Goal: Information Seeking & Learning: Learn about a topic

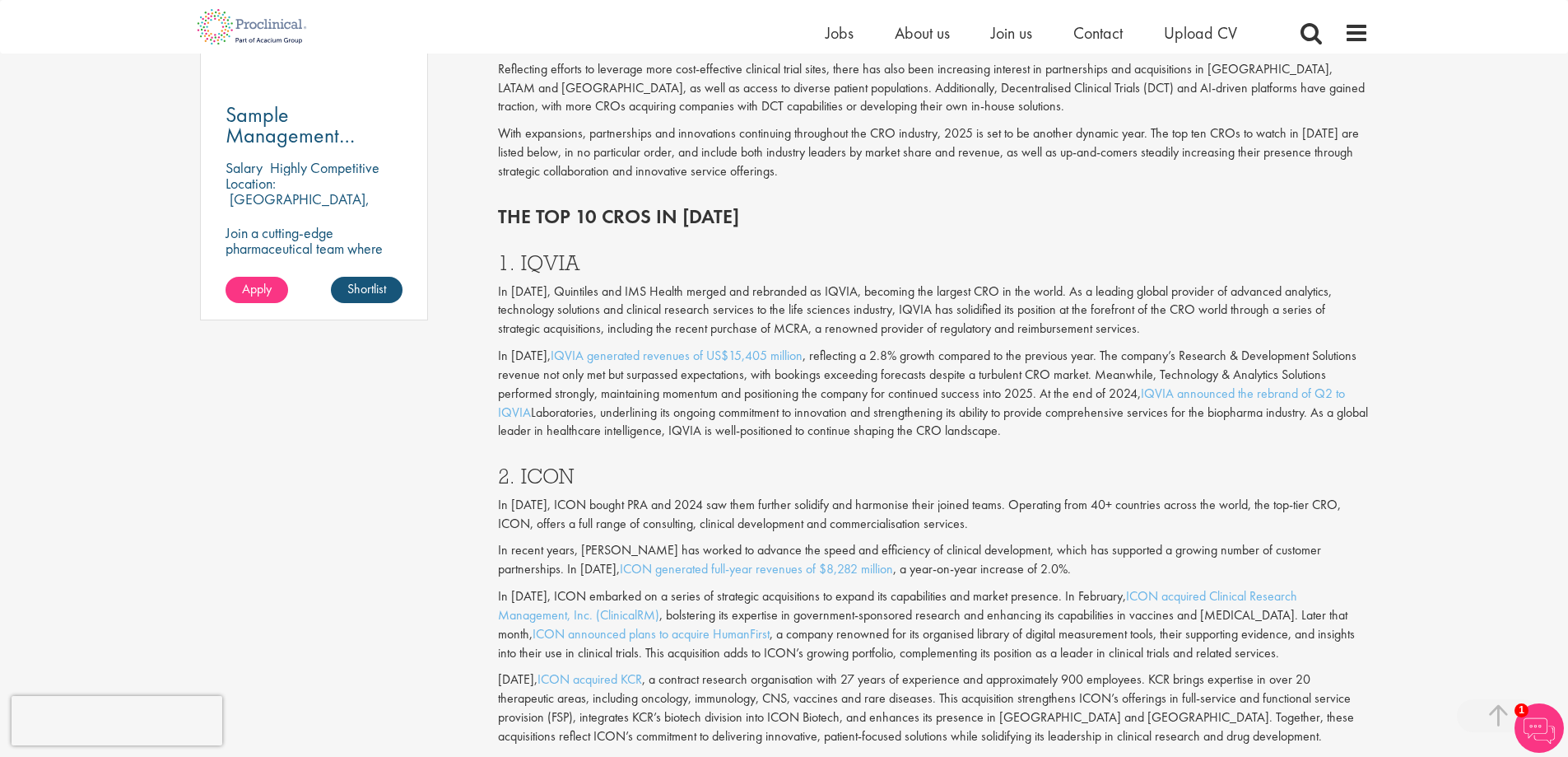
scroll to position [1318, 0]
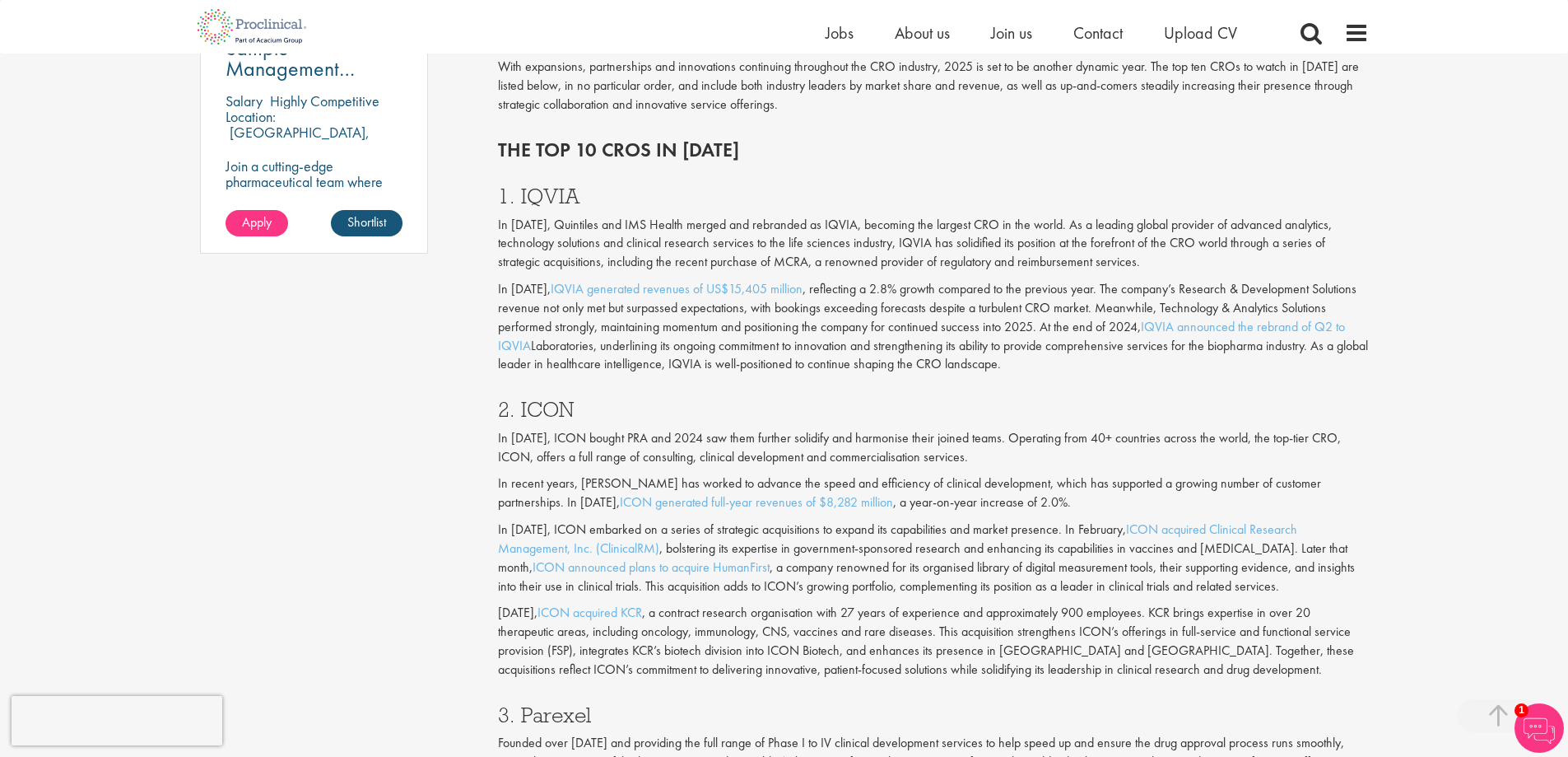
click at [528, 420] on h3 "2. ICON" at bounding box center [932, 409] width 870 height 21
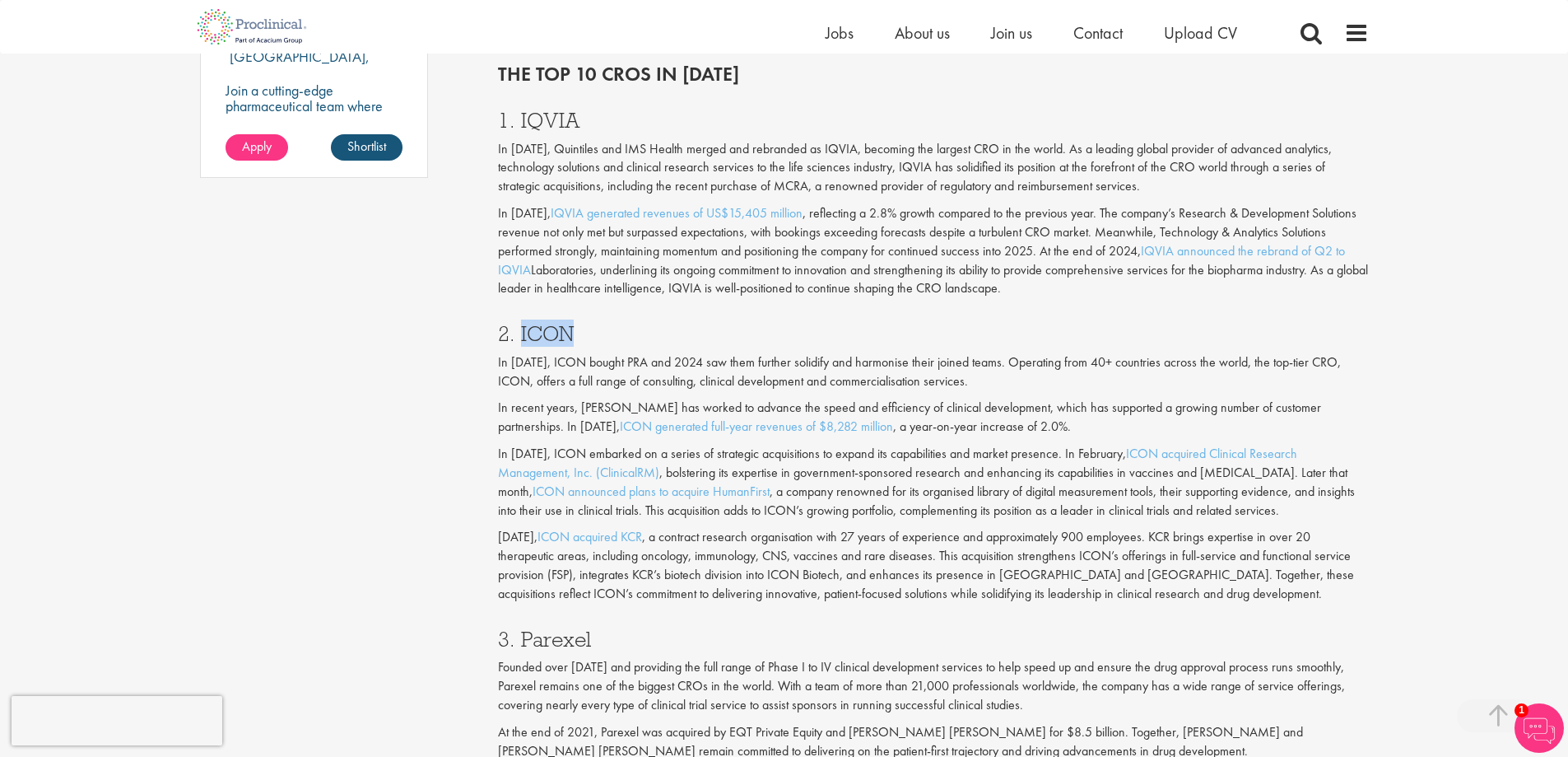
scroll to position [1729, 0]
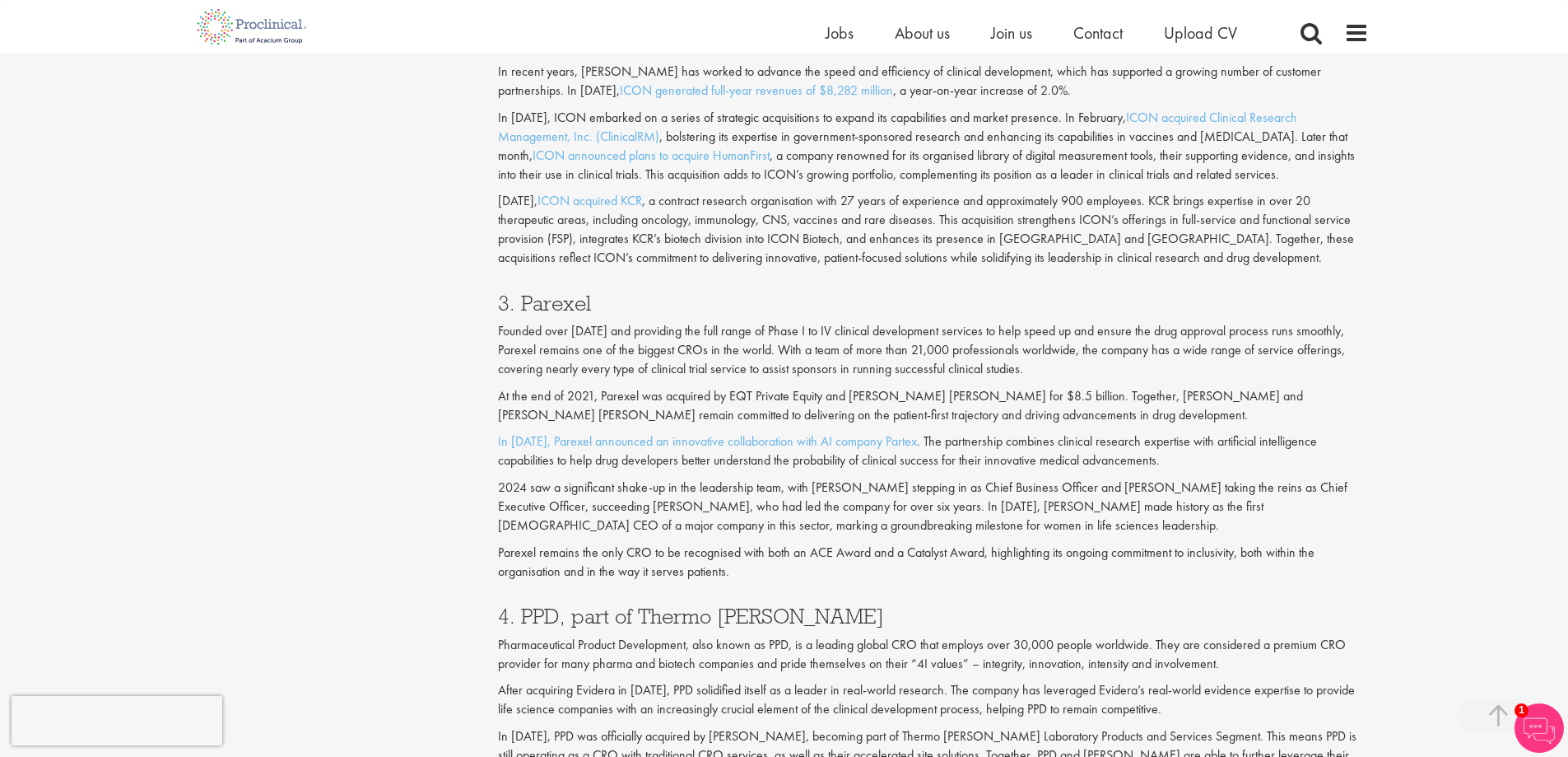
click at [575, 307] on h3 "3. Parexel" at bounding box center [932, 302] width 870 height 21
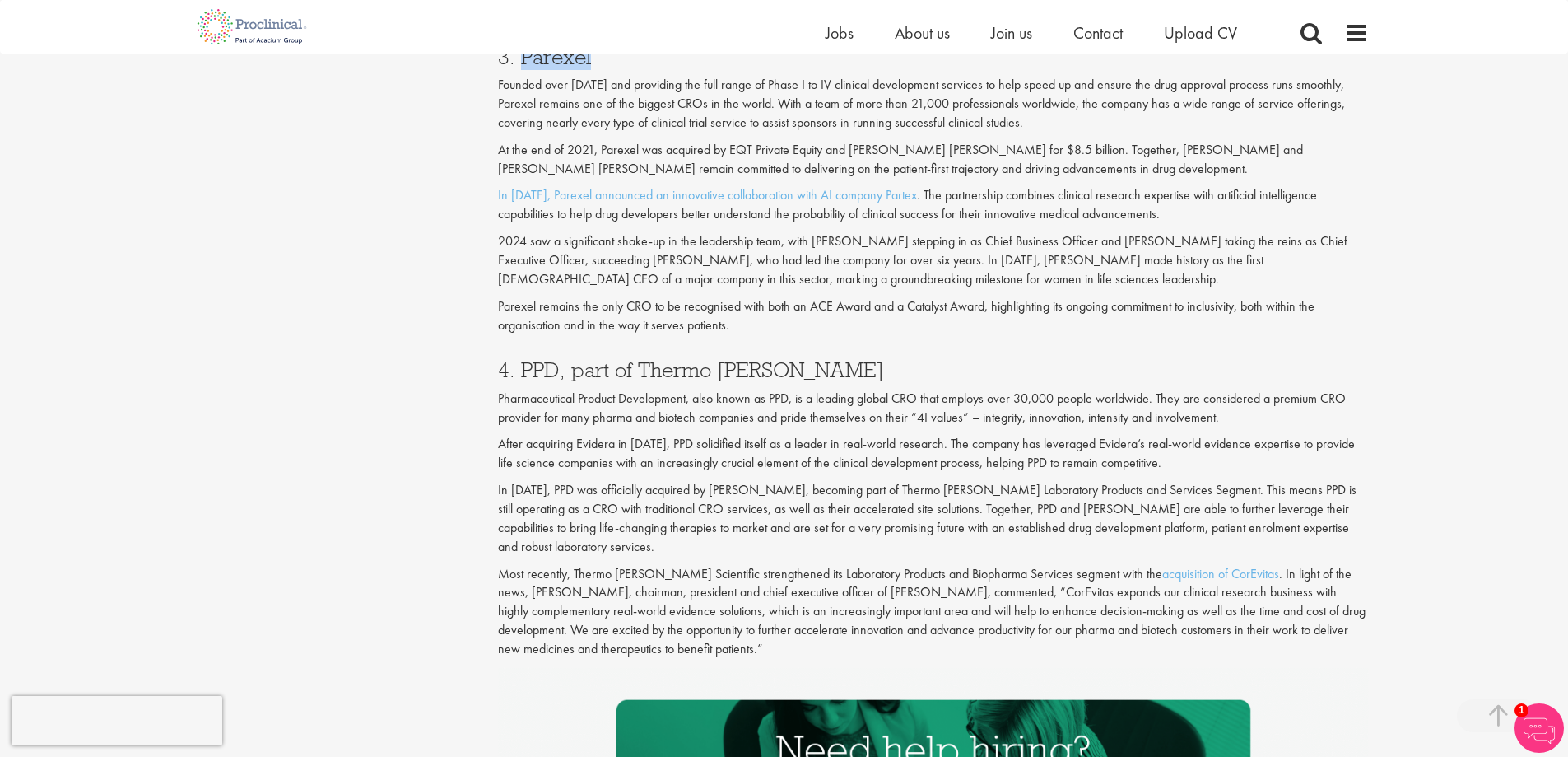
scroll to position [1976, 0]
click at [514, 370] on h3 "4. PPD, part of Thermo Fisher" at bounding box center [932, 368] width 870 height 21
click at [536, 368] on h3 "4. PPD, part of Thermo Fisher" at bounding box center [932, 368] width 870 height 21
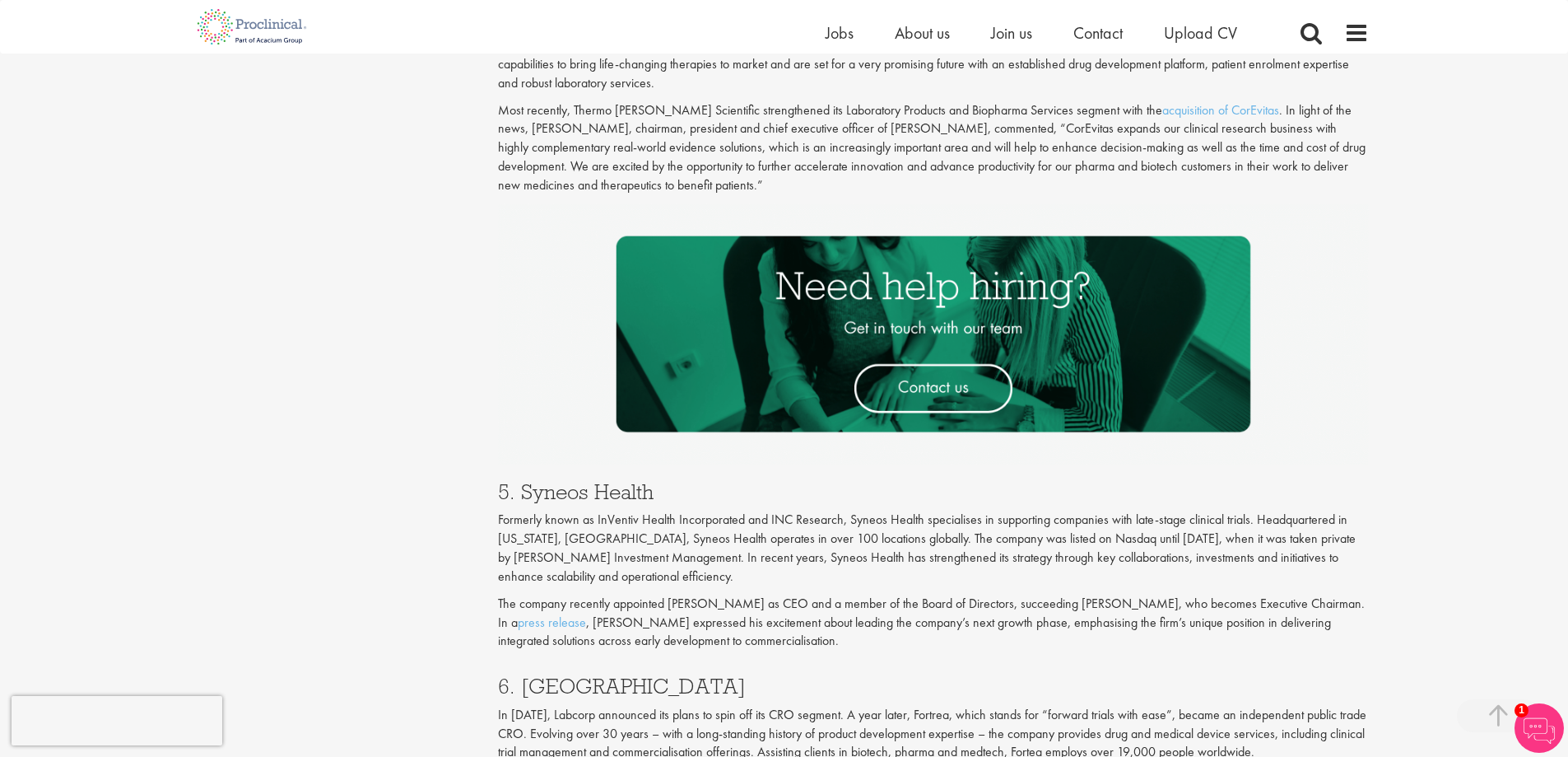
scroll to position [2469, 0]
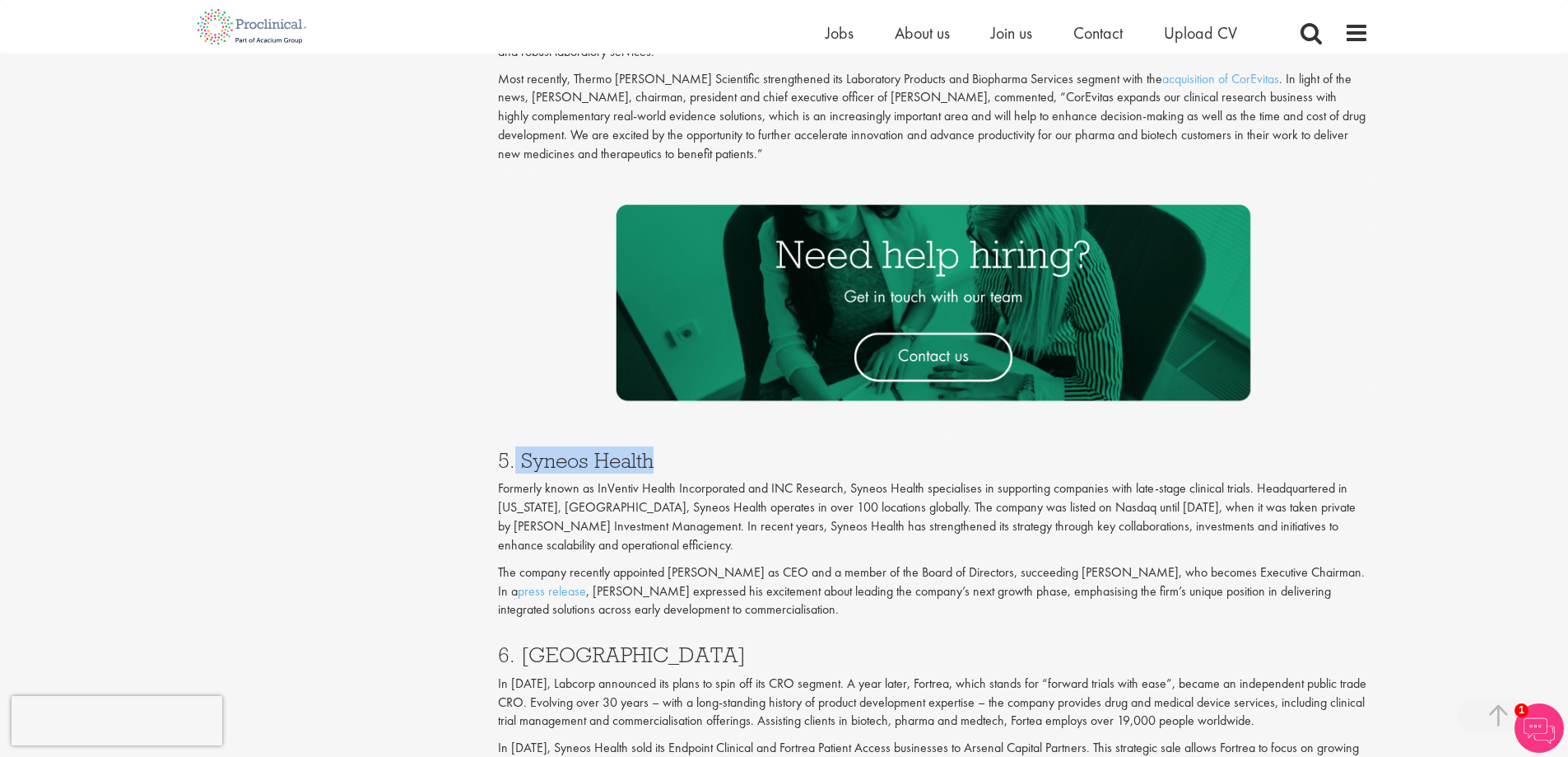
drag, startPoint x: 516, startPoint y: 460, endPoint x: 650, endPoint y: 453, distance: 134.2
click at [650, 453] on h3 "5. Syneos Health" at bounding box center [932, 460] width 870 height 21
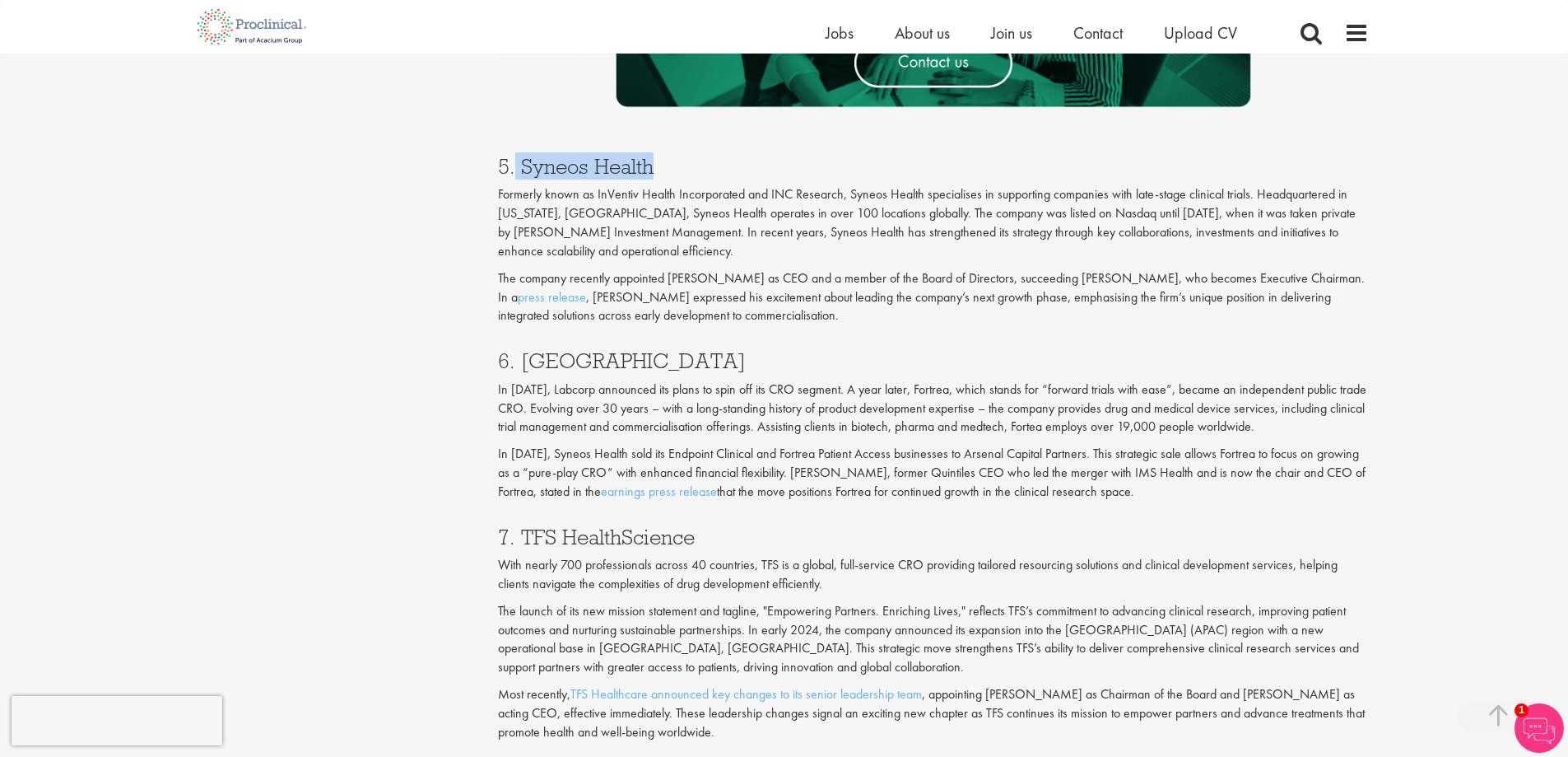
scroll to position [2800, 0]
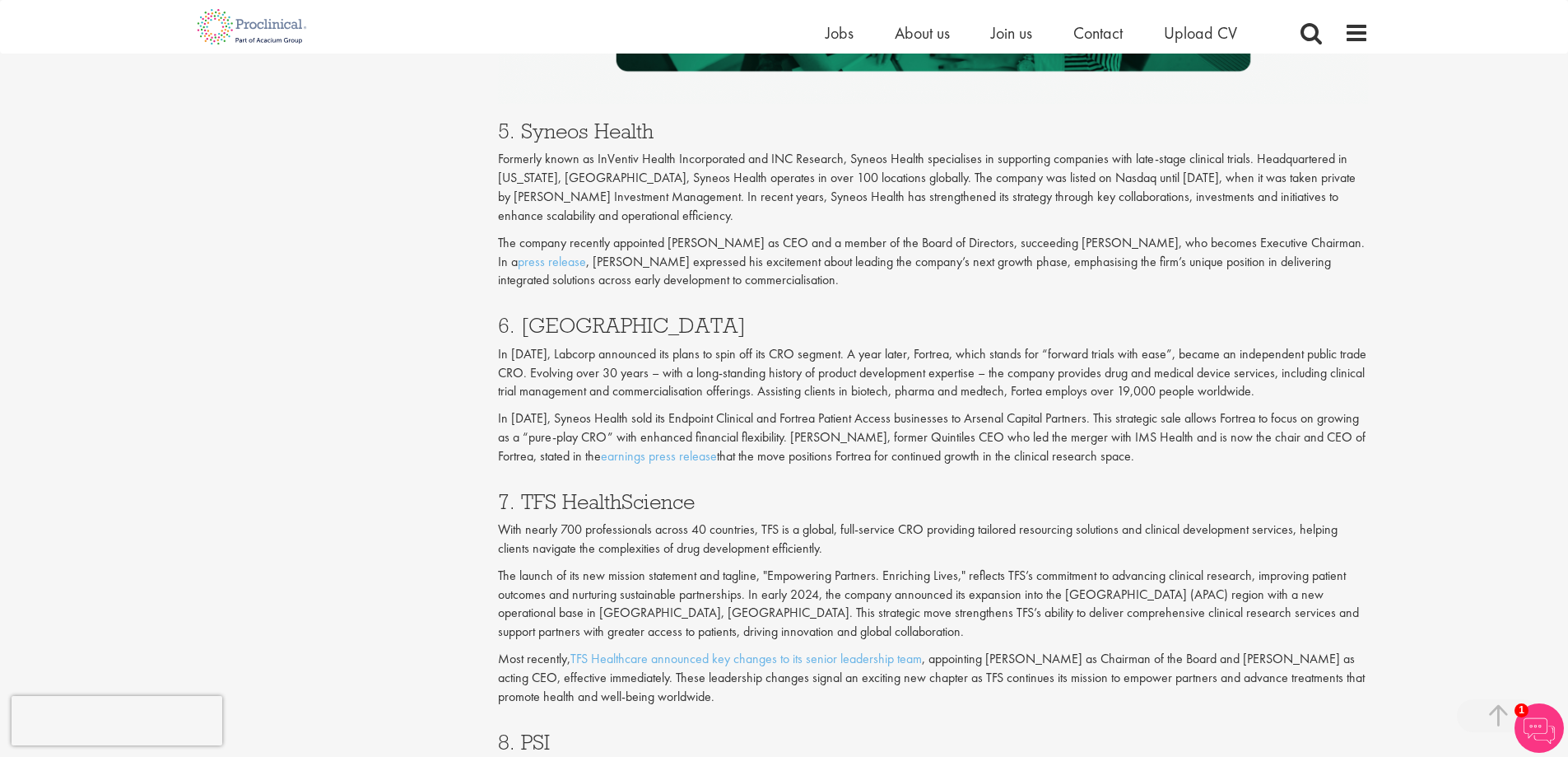
click at [554, 324] on h3 "6. Fortrea" at bounding box center [932, 324] width 870 height 21
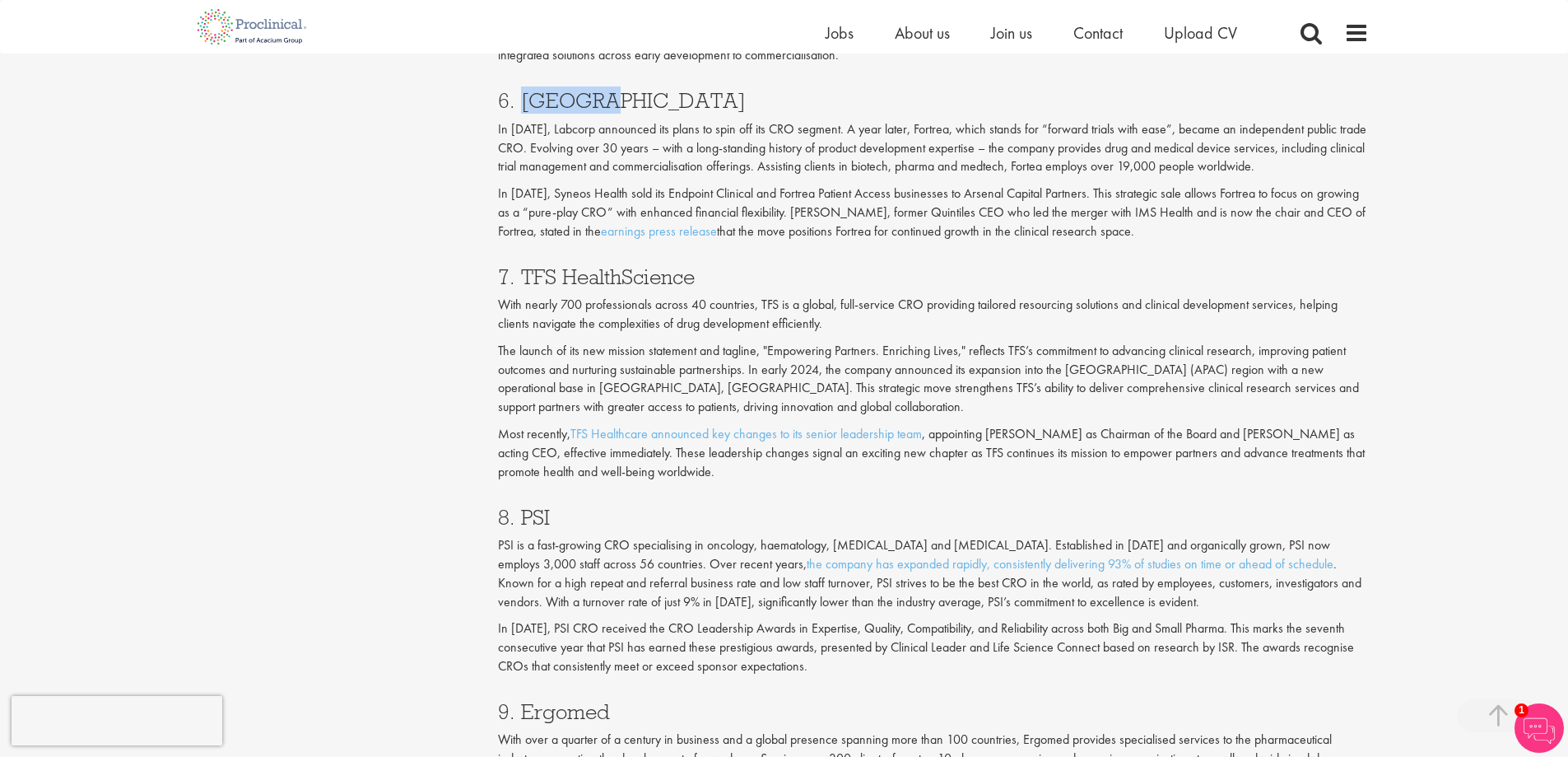
scroll to position [3046, 0]
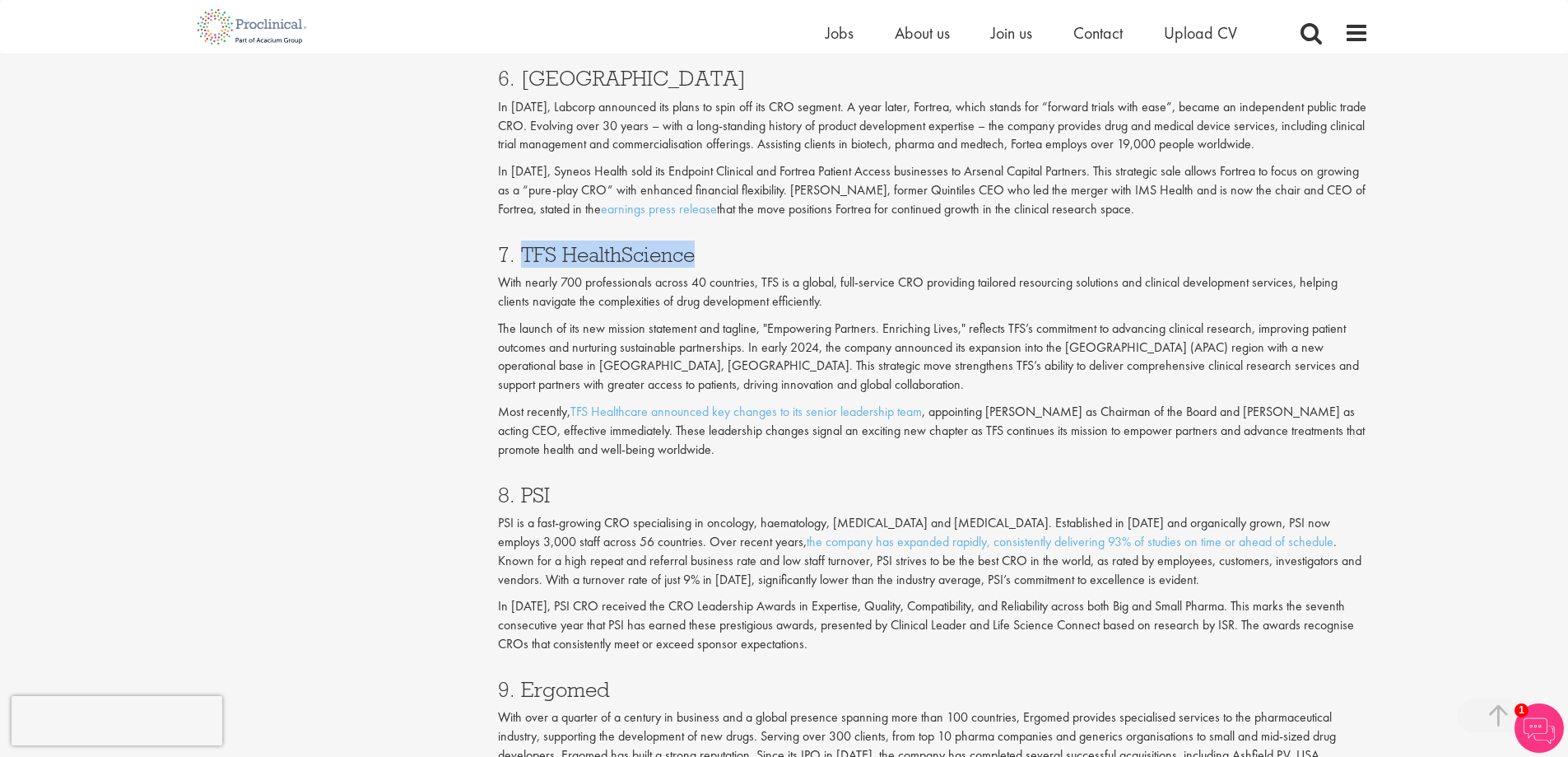
drag, startPoint x: 521, startPoint y: 246, endPoint x: 699, endPoint y: 255, distance: 178.2
click at [699, 255] on h3 "7. TFS HealthScience" at bounding box center [932, 253] width 870 height 21
click at [540, 491] on h3 "8. PSI" at bounding box center [932, 494] width 870 height 21
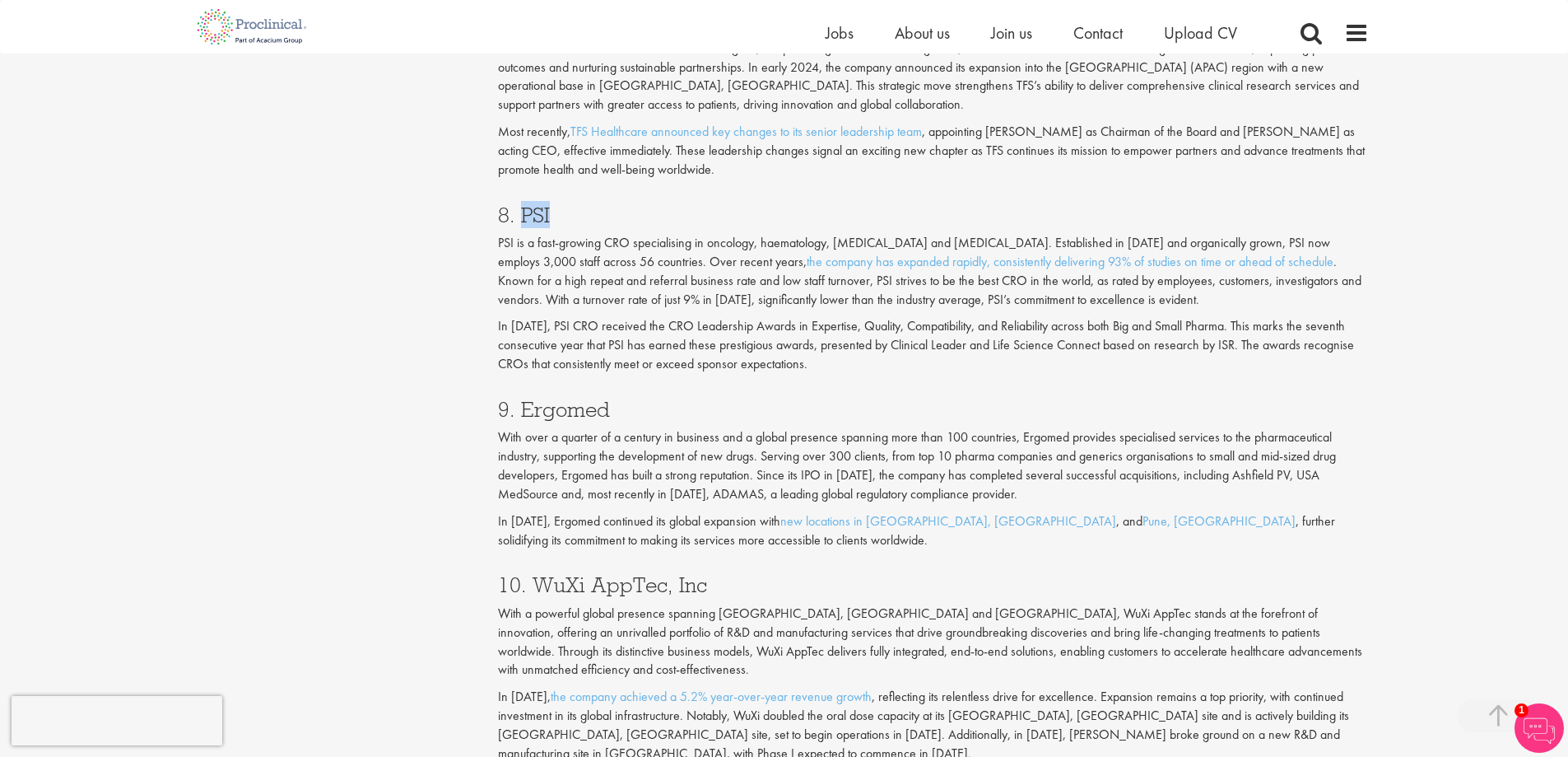
scroll to position [3375, 0]
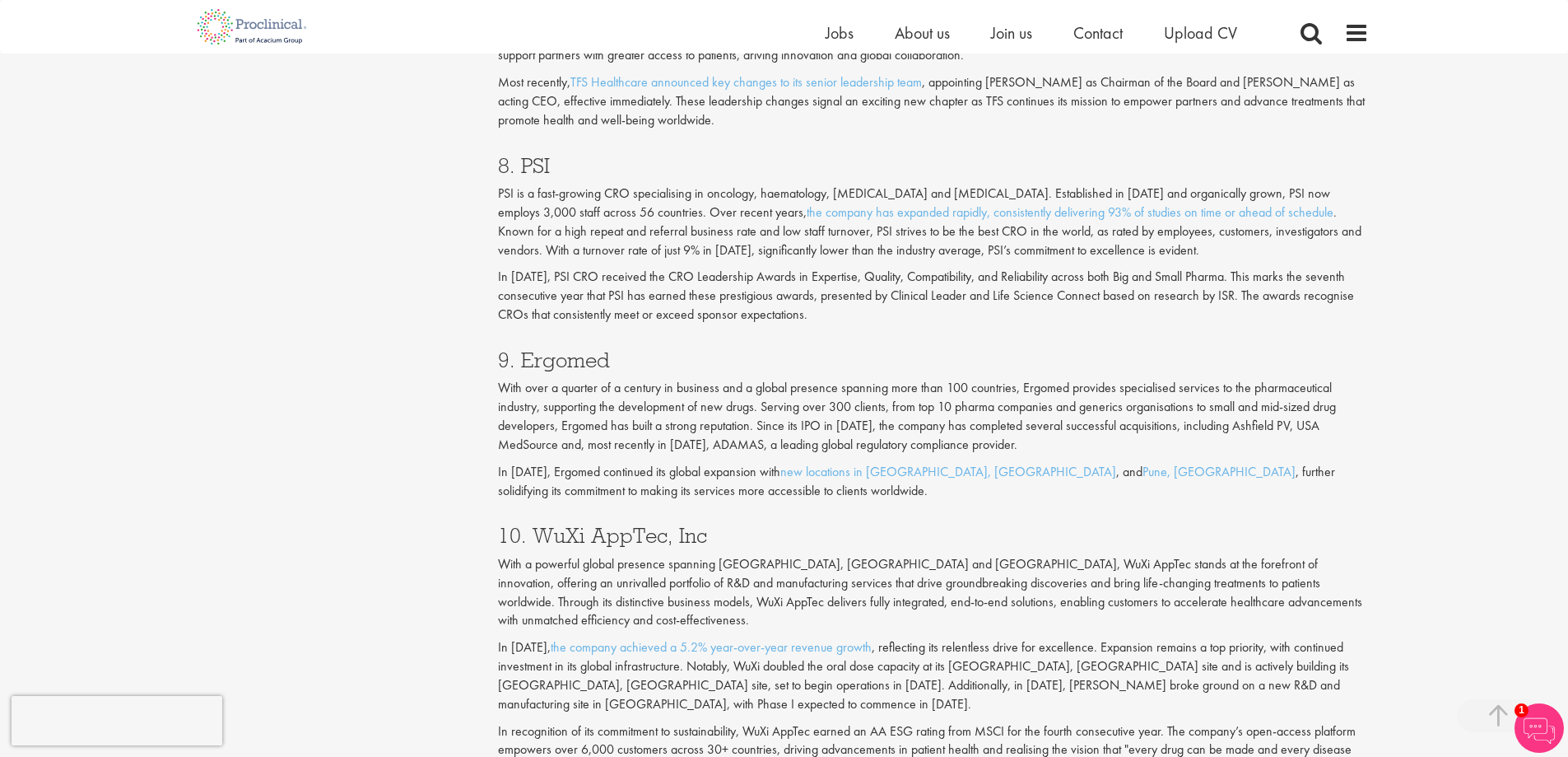
click at [583, 359] on h3 "9. Ergomed" at bounding box center [932, 359] width 870 height 21
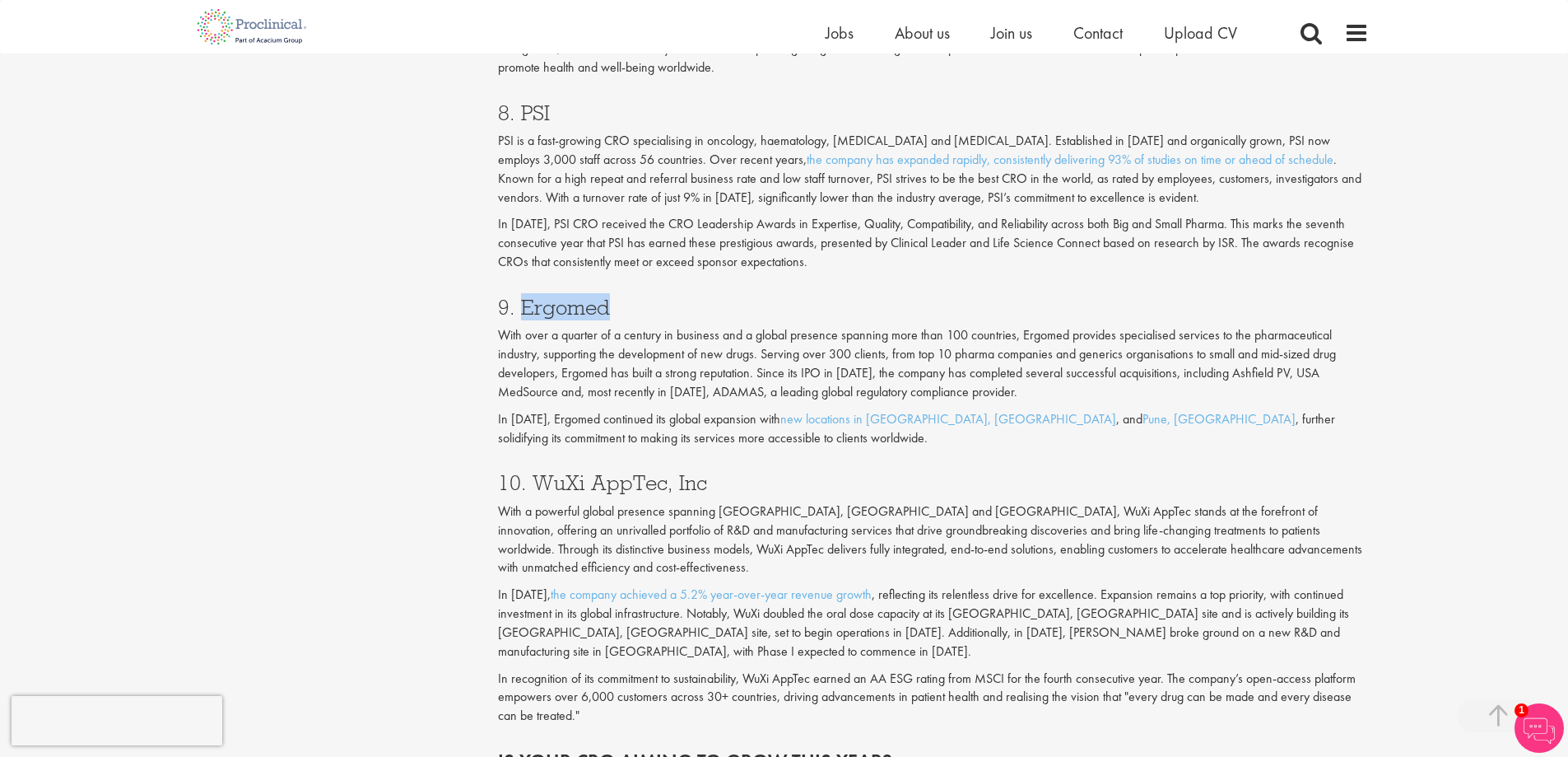
scroll to position [3622, 0]
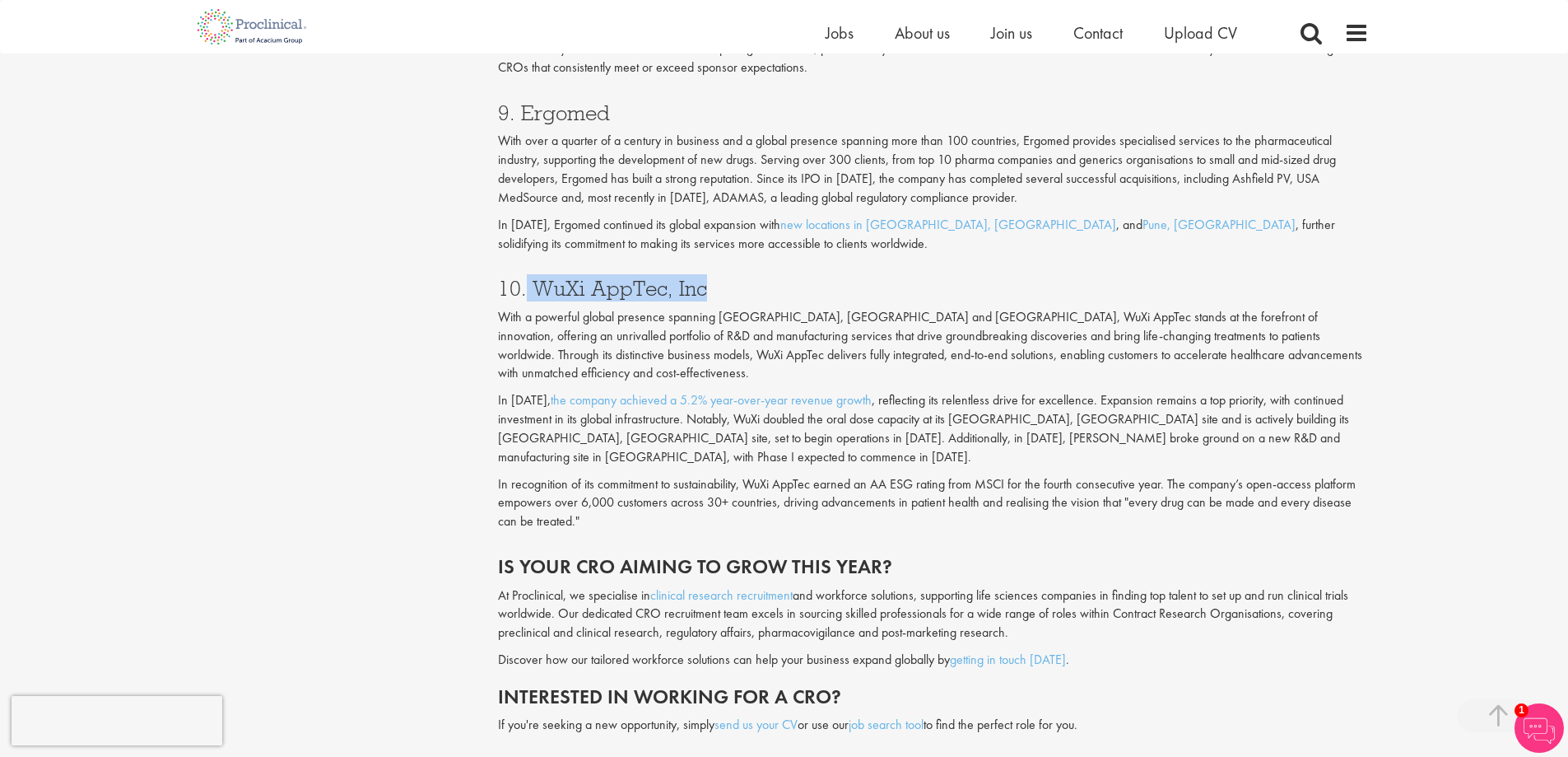
drag, startPoint x: 528, startPoint y: 292, endPoint x: 709, endPoint y: 273, distance: 182.0
click at [709, 273] on div "10. WuXi AppTec, Inc With a powerful global presence spanning Asia, Europe and …" at bounding box center [933, 400] width 895 height 278
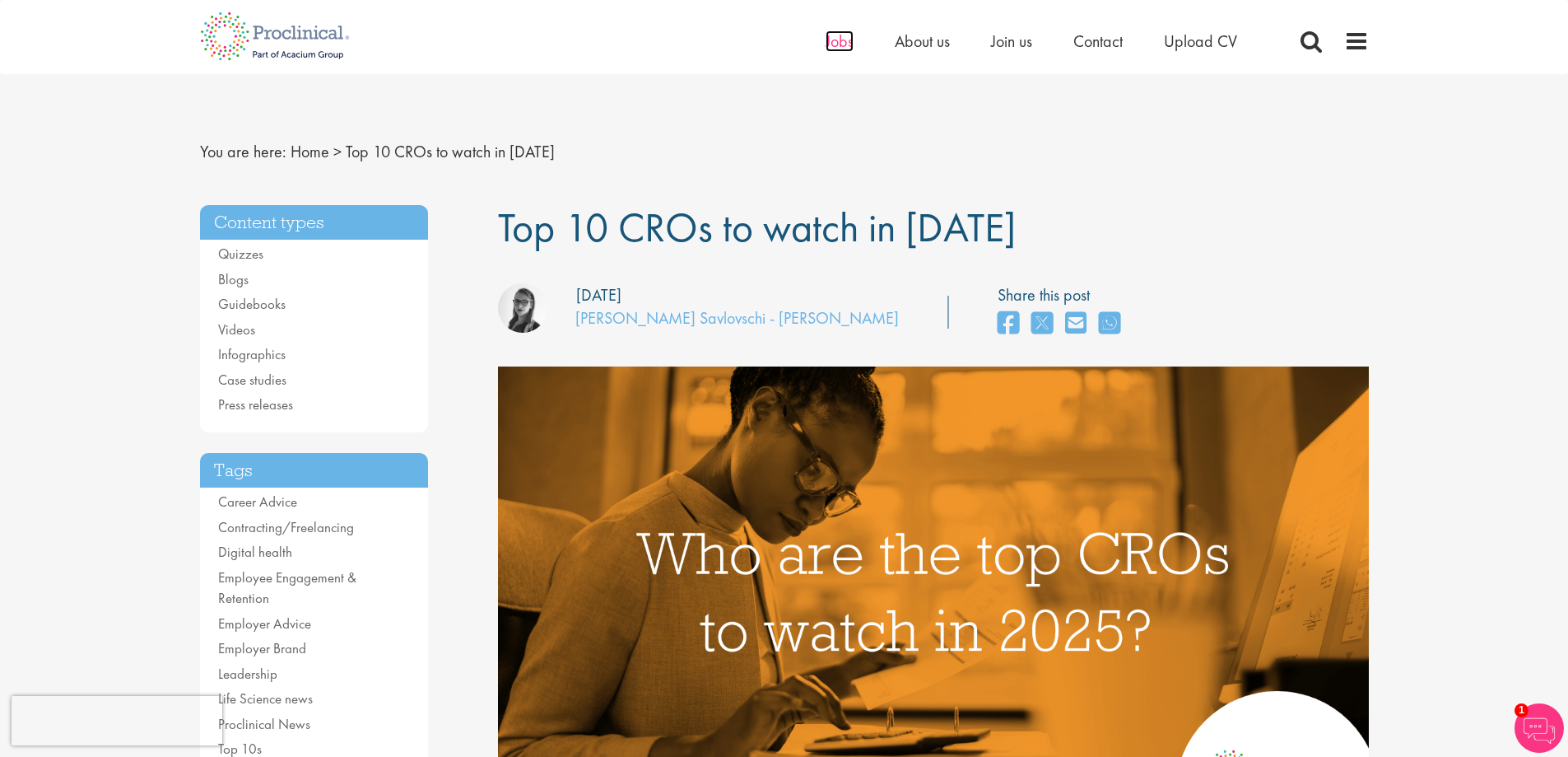
click at [839, 42] on span "Jobs" at bounding box center [839, 41] width 28 height 21
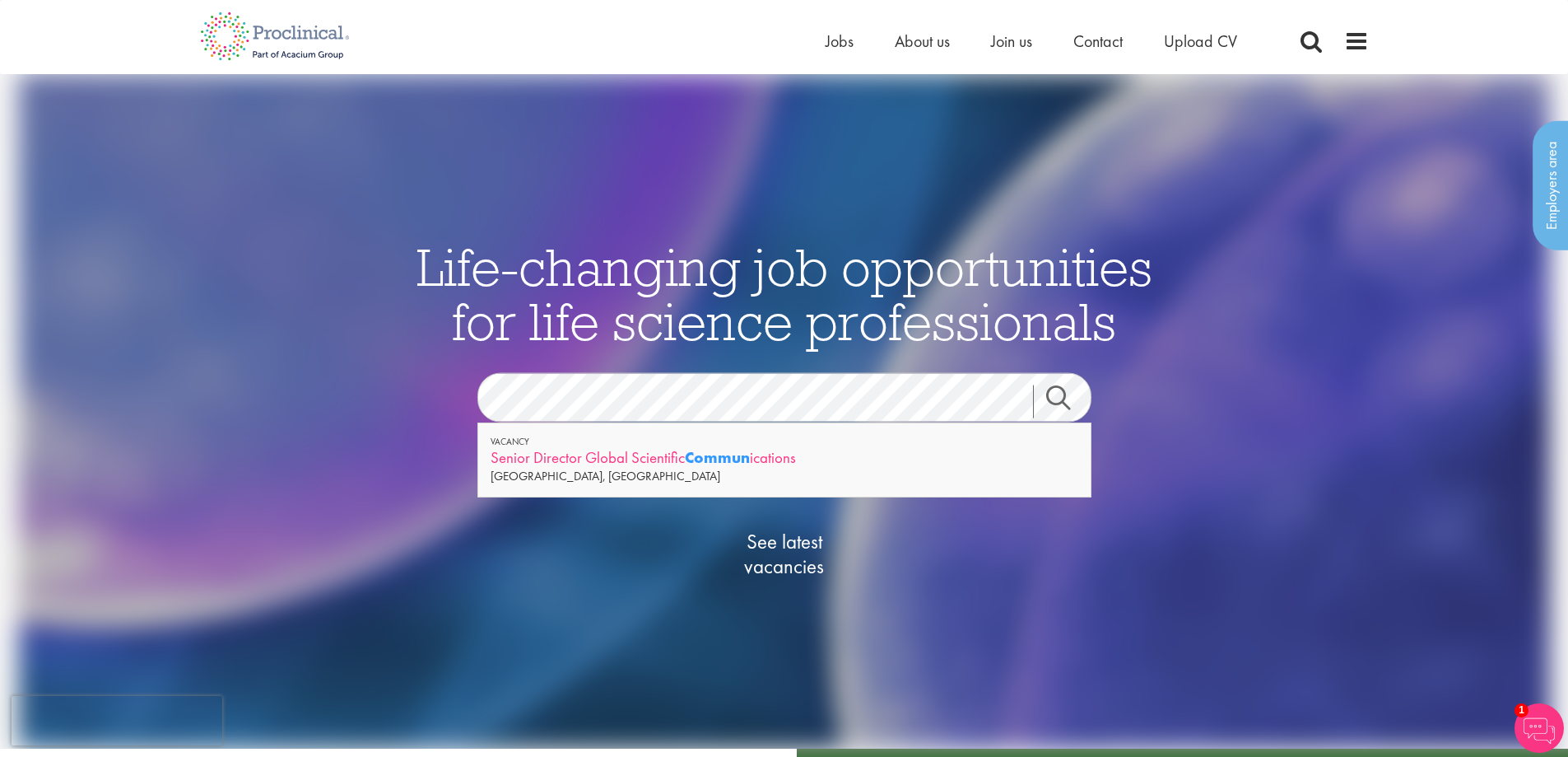
click at [771, 451] on div "Senior Director Global Scientific Commun ications" at bounding box center [784, 457] width 587 height 21
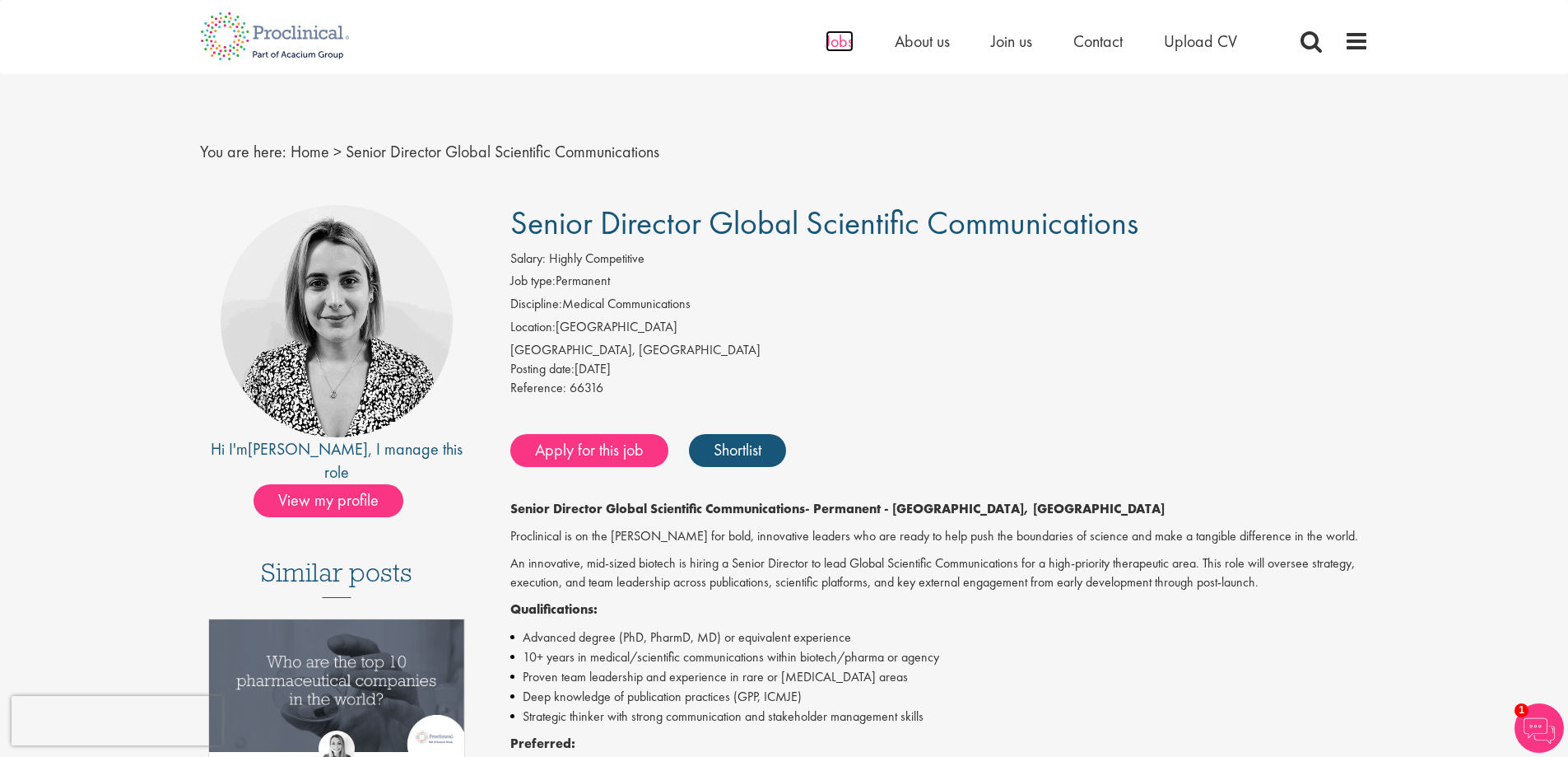
click at [843, 31] on span "Jobs" at bounding box center [839, 41] width 28 height 21
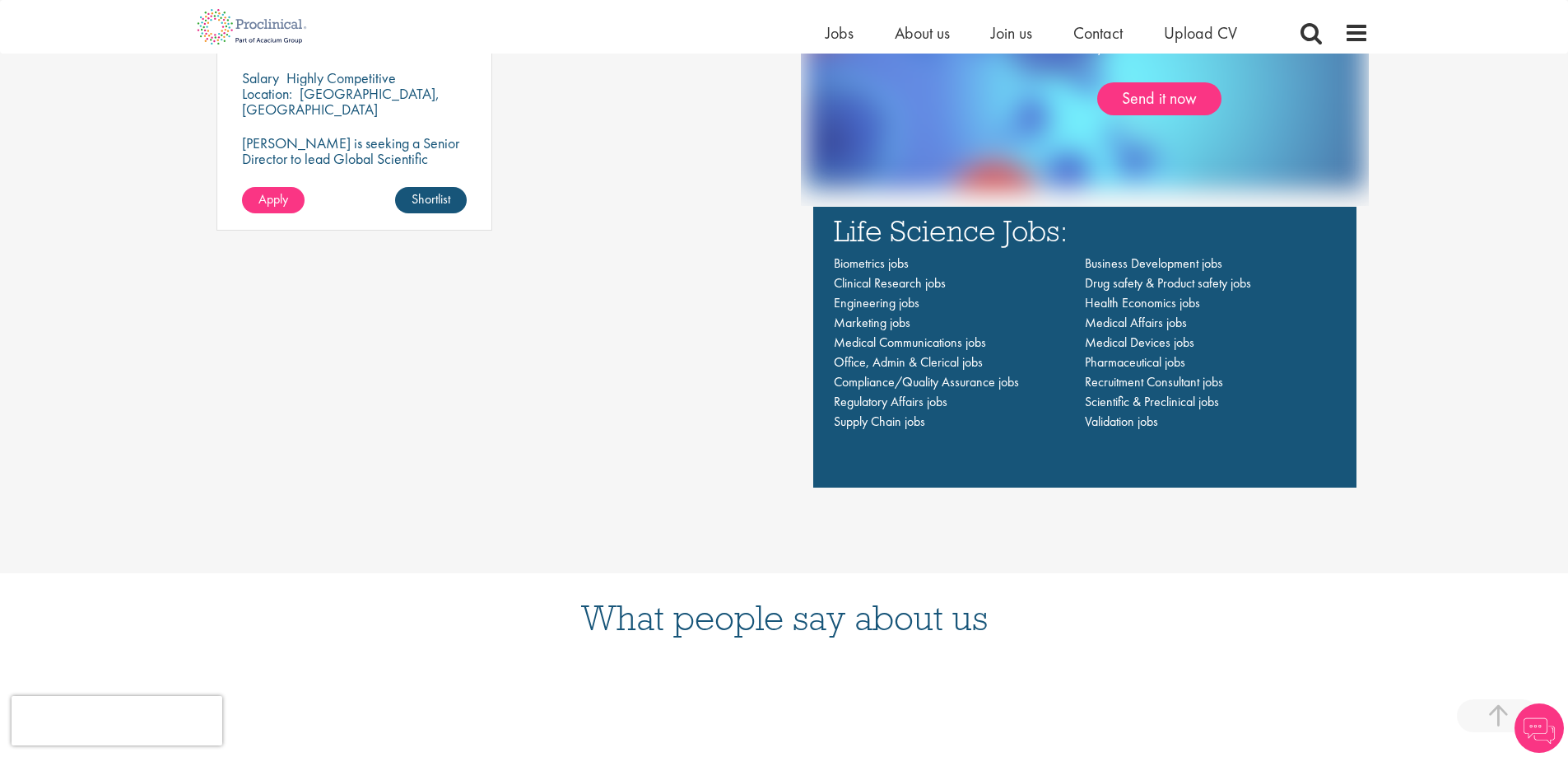
scroll to position [1318, 0]
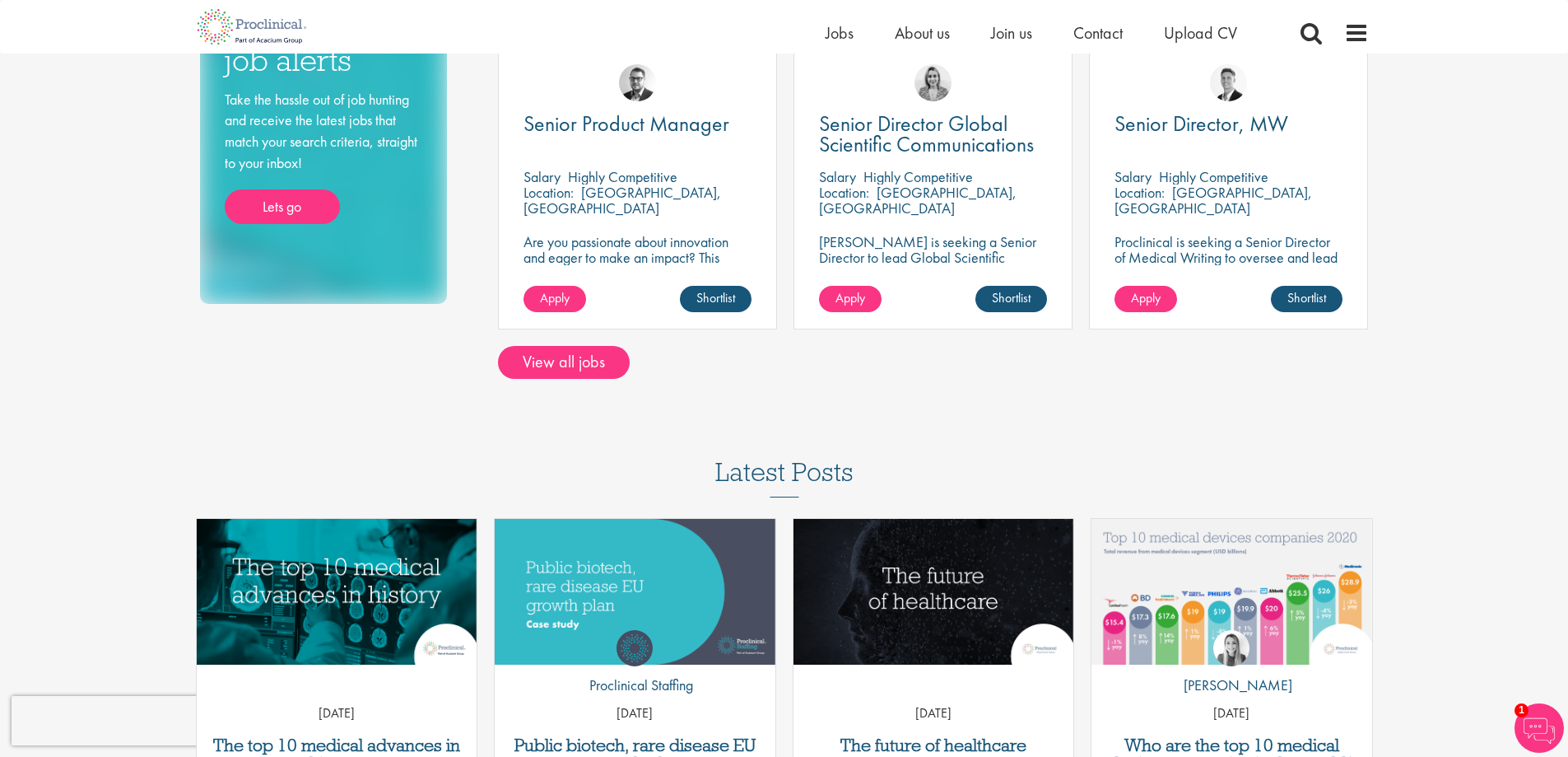
scroll to position [412, 0]
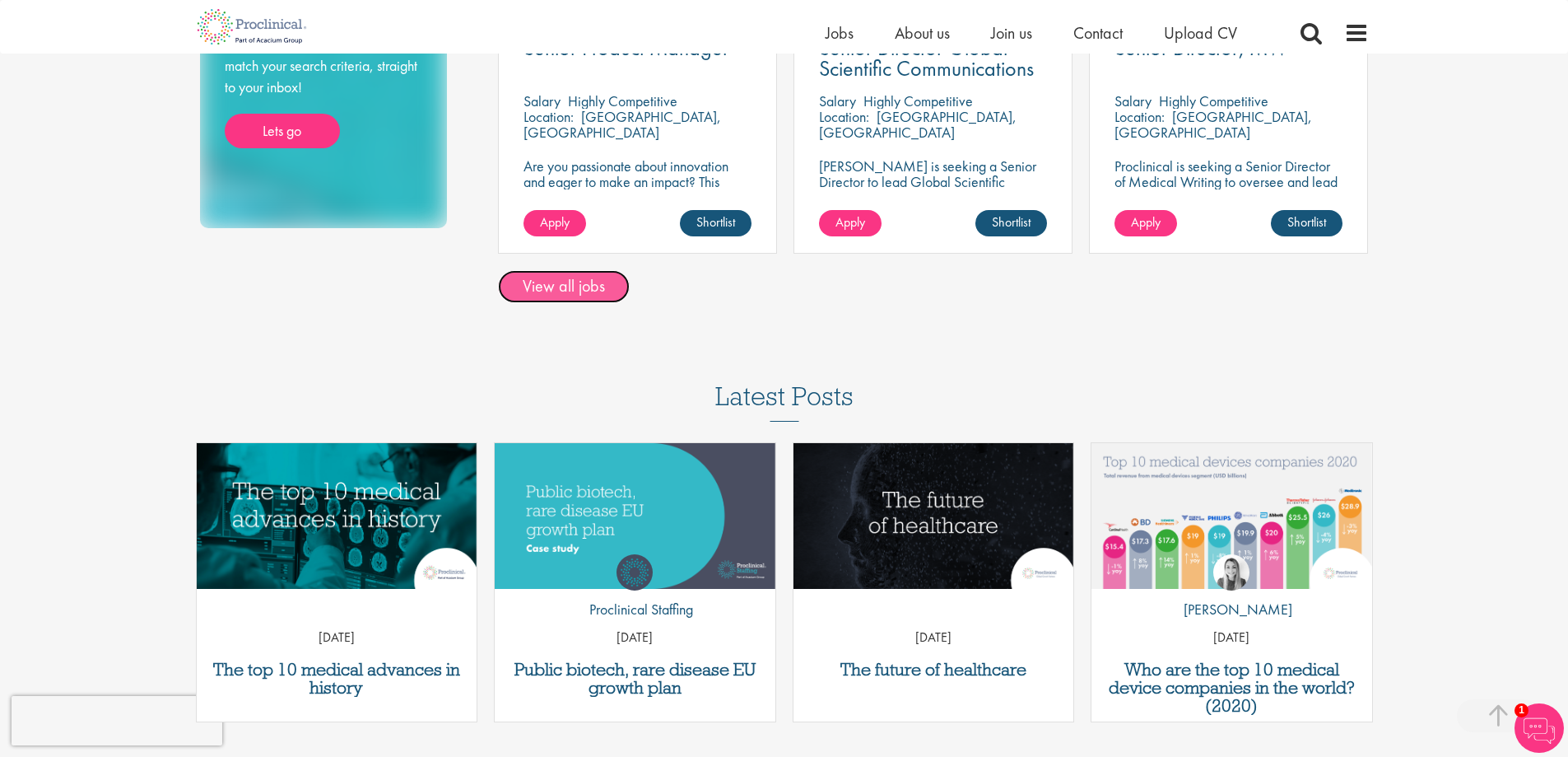
click at [570, 274] on link "View all jobs" at bounding box center [563, 286] width 132 height 33
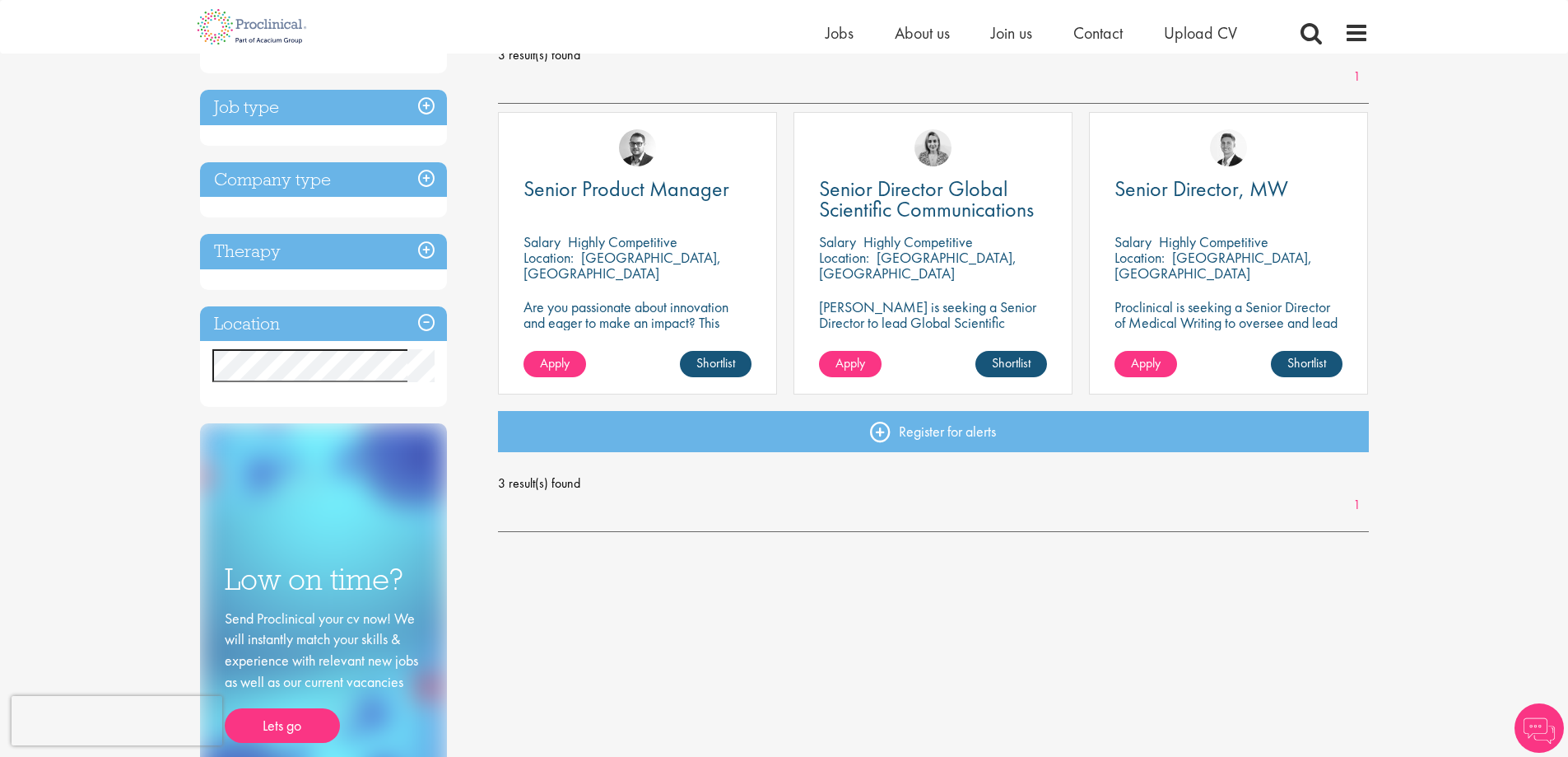
scroll to position [247, 0]
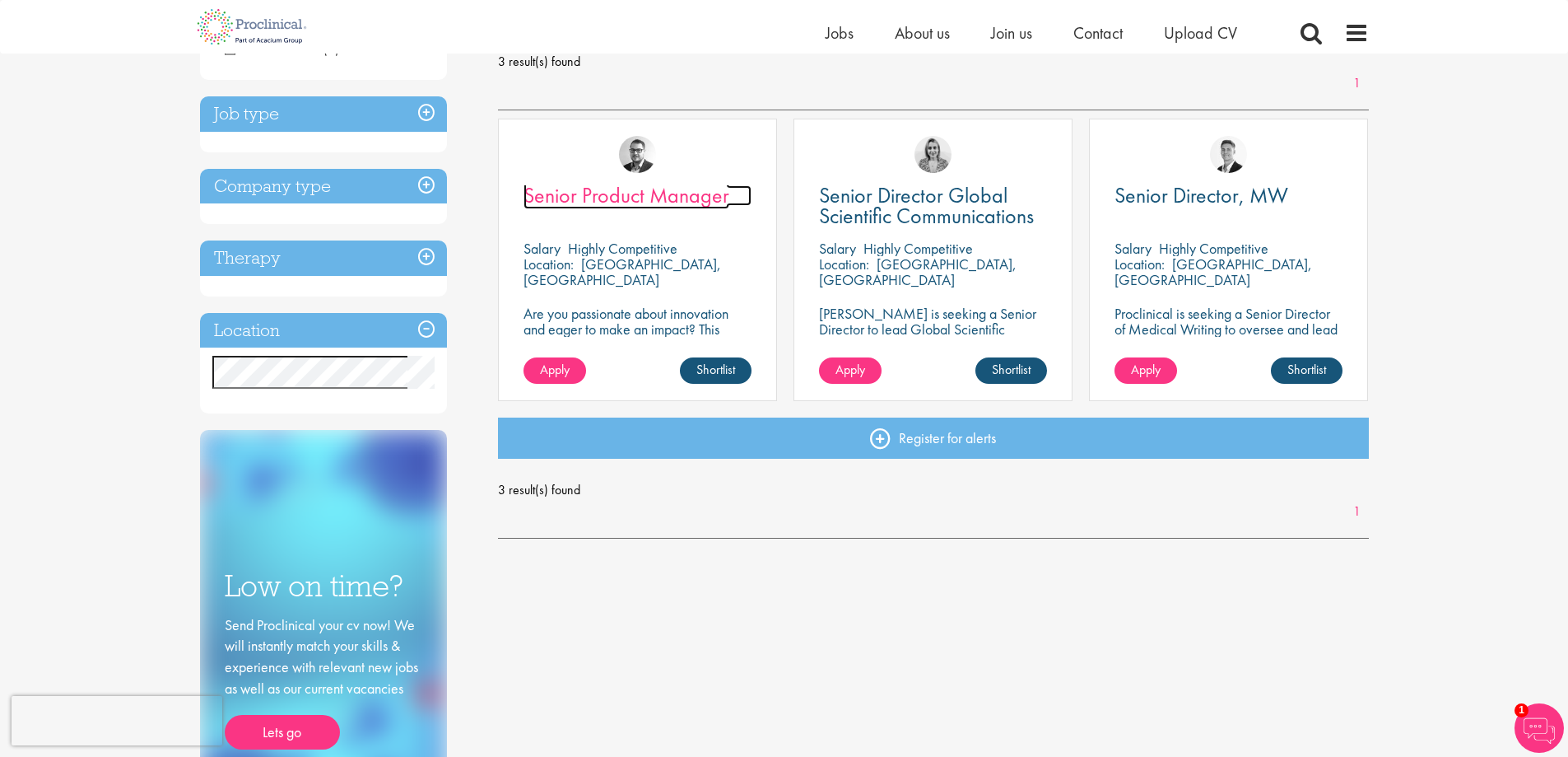
click at [632, 205] on span "Senior Product Manager" at bounding box center [626, 195] width 205 height 28
